Goal: Information Seeking & Learning: Learn about a topic

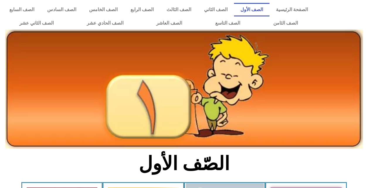
scroll to position [127, 0]
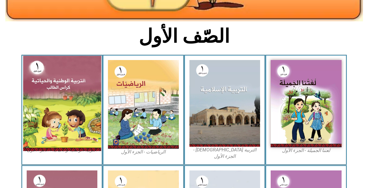
click at [70, 99] on img at bounding box center [62, 103] width 78 height 95
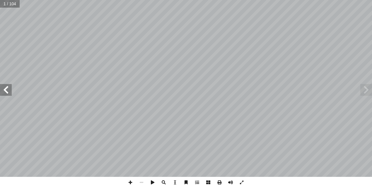
click at [363, 88] on span at bounding box center [366, 90] width 12 height 12
click at [8, 91] on span at bounding box center [6, 90] width 12 height 12
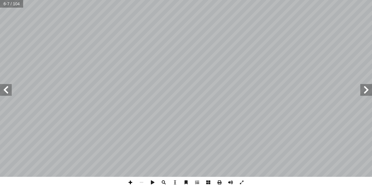
click at [132, 183] on span at bounding box center [130, 182] width 11 height 11
click at [7, 93] on span at bounding box center [6, 90] width 12 height 12
click at [1, 87] on span at bounding box center [6, 90] width 12 height 12
click at [132, 181] on span at bounding box center [130, 182] width 11 height 11
click at [3, 90] on span at bounding box center [6, 90] width 12 height 12
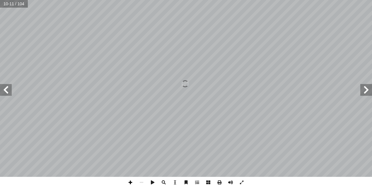
click at [129, 183] on span at bounding box center [130, 182] width 11 height 11
click at [142, 180] on span at bounding box center [141, 182] width 11 height 11
click at [130, 185] on span at bounding box center [130, 182] width 11 height 11
click at [134, 183] on span at bounding box center [130, 182] width 11 height 11
click at [141, 185] on span at bounding box center [141, 182] width 11 height 11
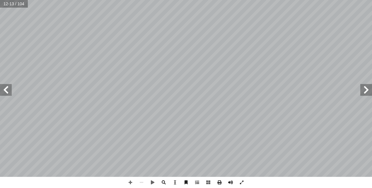
click at [6, 95] on span at bounding box center [6, 90] width 12 height 12
